Goal: Task Accomplishment & Management: Manage account settings

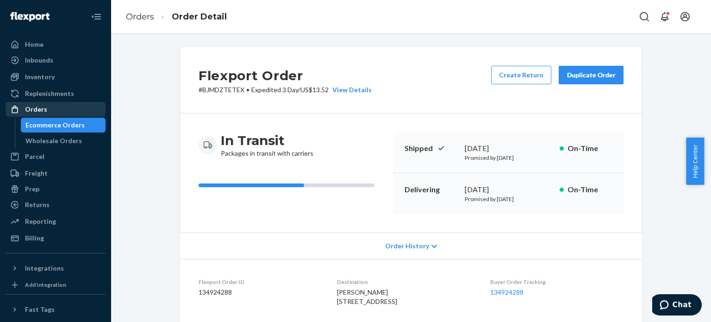
click at [33, 103] on div "Orders" at bounding box center [55, 109] width 98 height 13
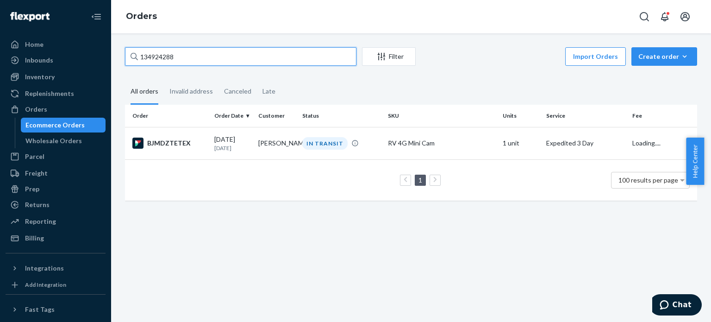
click at [189, 56] on input "134924288" at bounding box center [241, 56] width 232 height 19
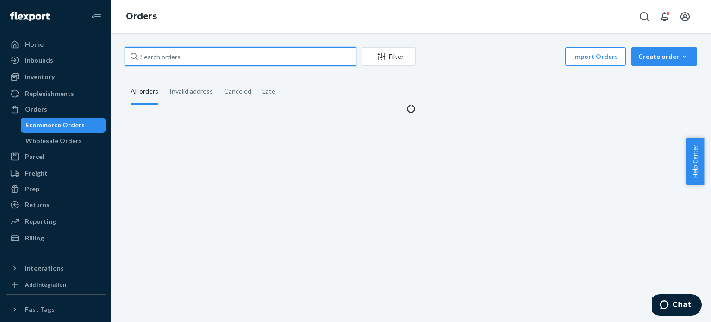
paste input "3347854"
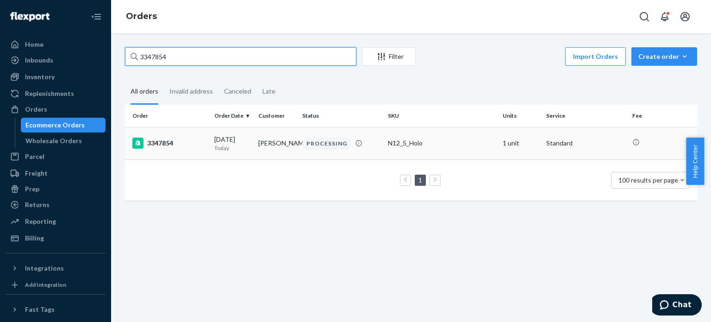
type input "3347854"
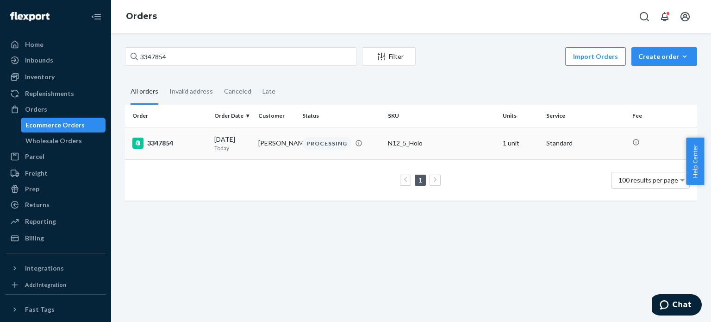
click at [472, 150] on td "N12_5_Holo" at bounding box center [441, 143] width 114 height 32
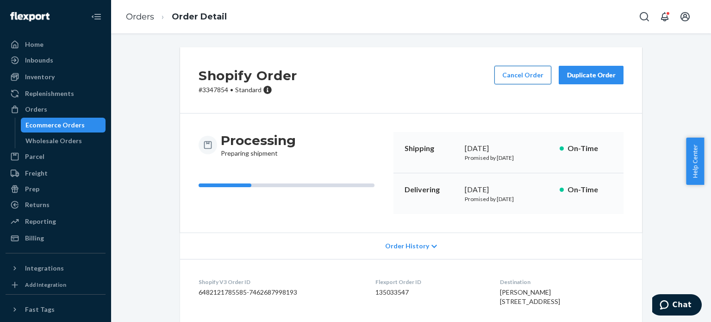
click at [498, 79] on button "Cancel Order" at bounding box center [523, 75] width 57 height 19
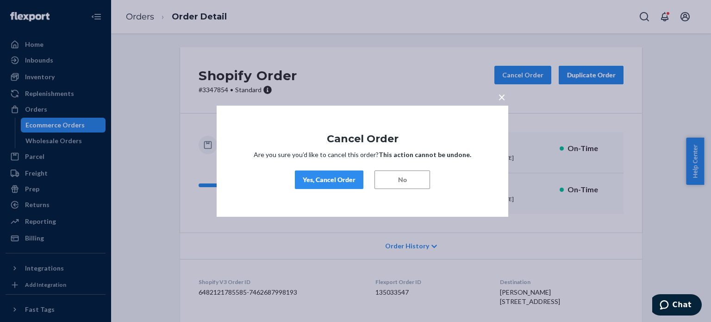
click at [308, 176] on div "Yes, Cancel Order" at bounding box center [329, 179] width 53 height 9
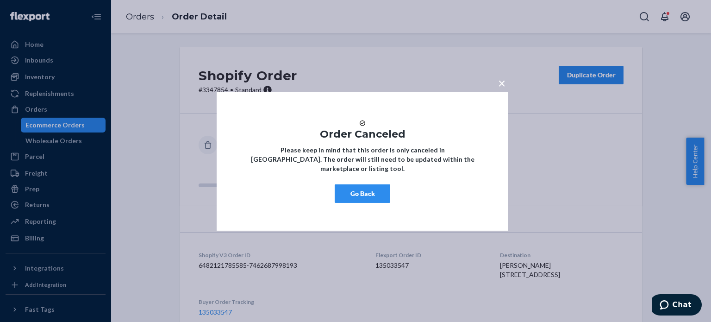
click at [358, 200] on button "Go Back" at bounding box center [363, 193] width 56 height 19
